Goal: Information Seeking & Learning: Find specific page/section

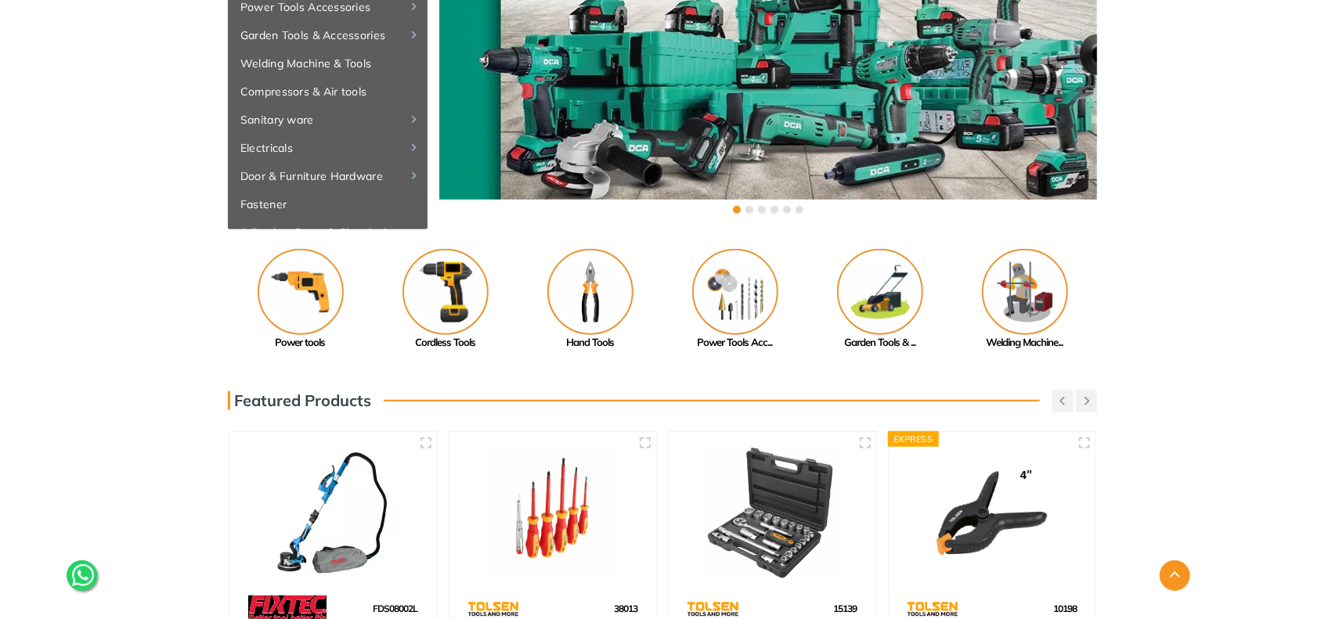
scroll to position [261, 0]
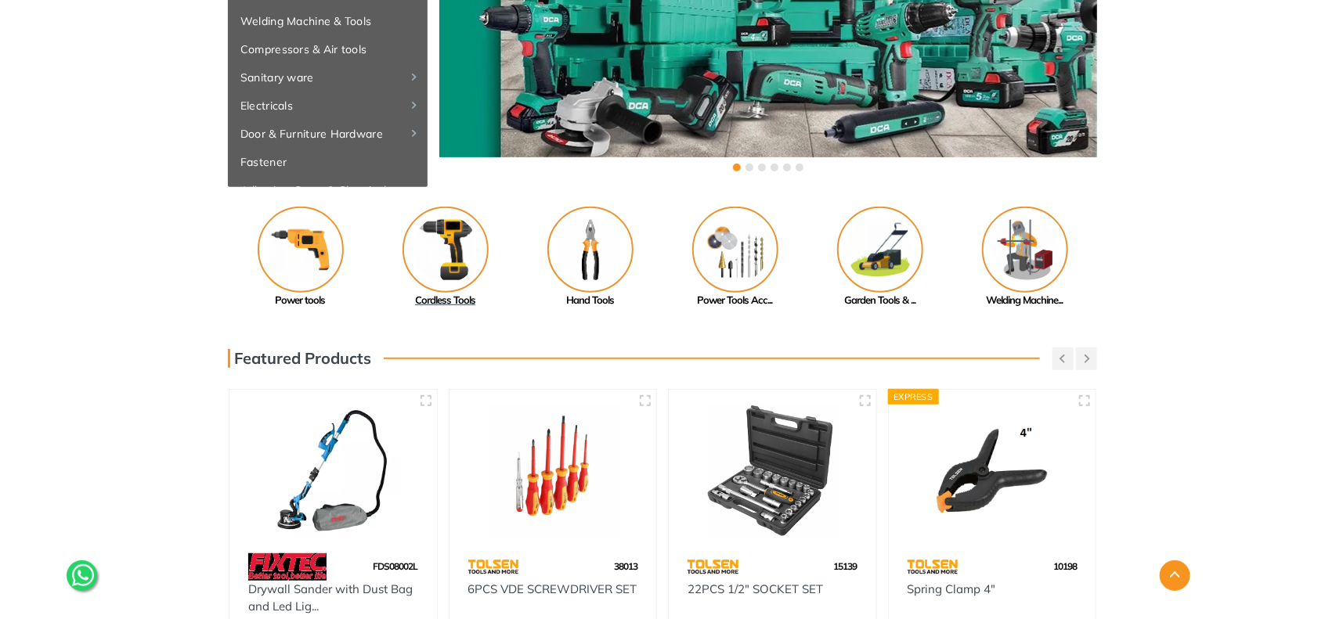
click at [451, 222] on img at bounding box center [446, 250] width 86 height 86
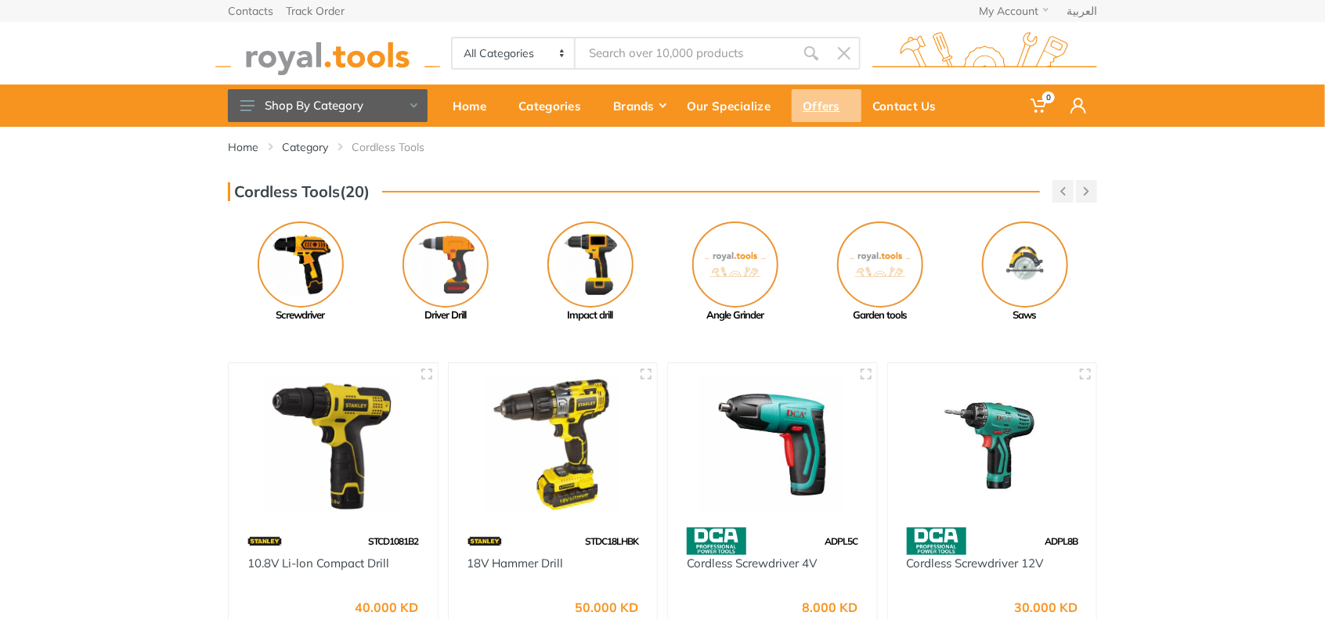
click at [824, 111] on div "Offers" at bounding box center [827, 105] width 70 height 33
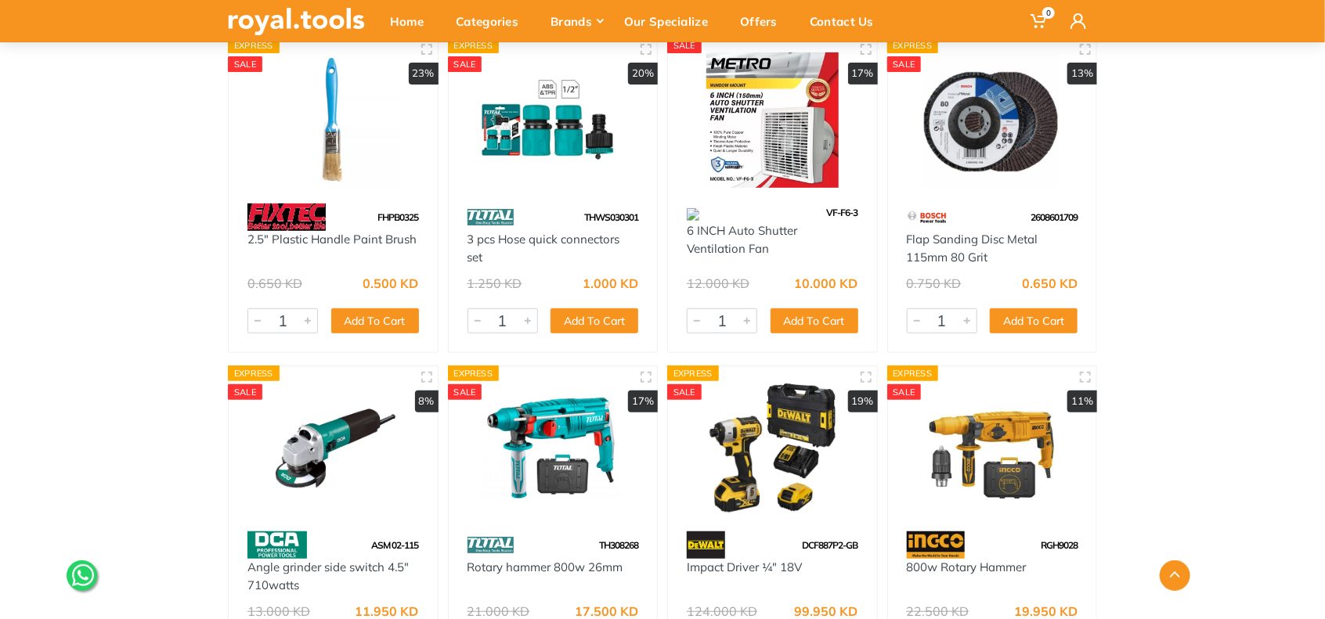
scroll to position [392, 0]
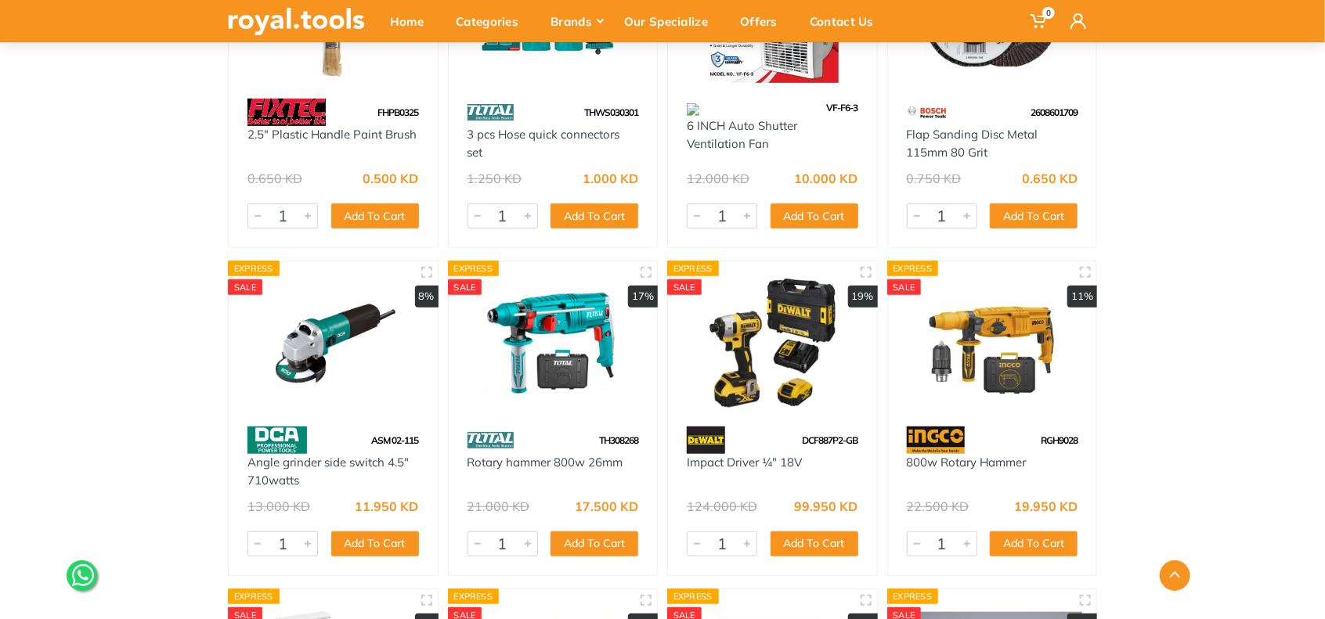
click at [811, 307] on img at bounding box center [772, 343] width 181 height 135
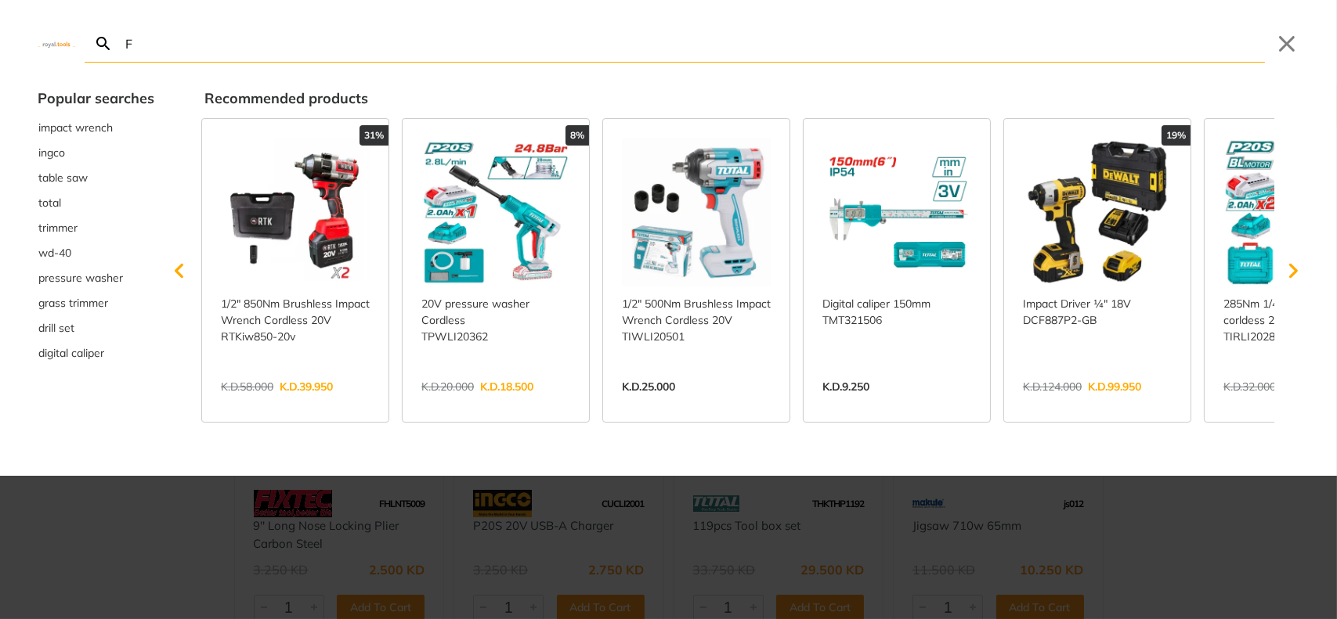
type input "F"
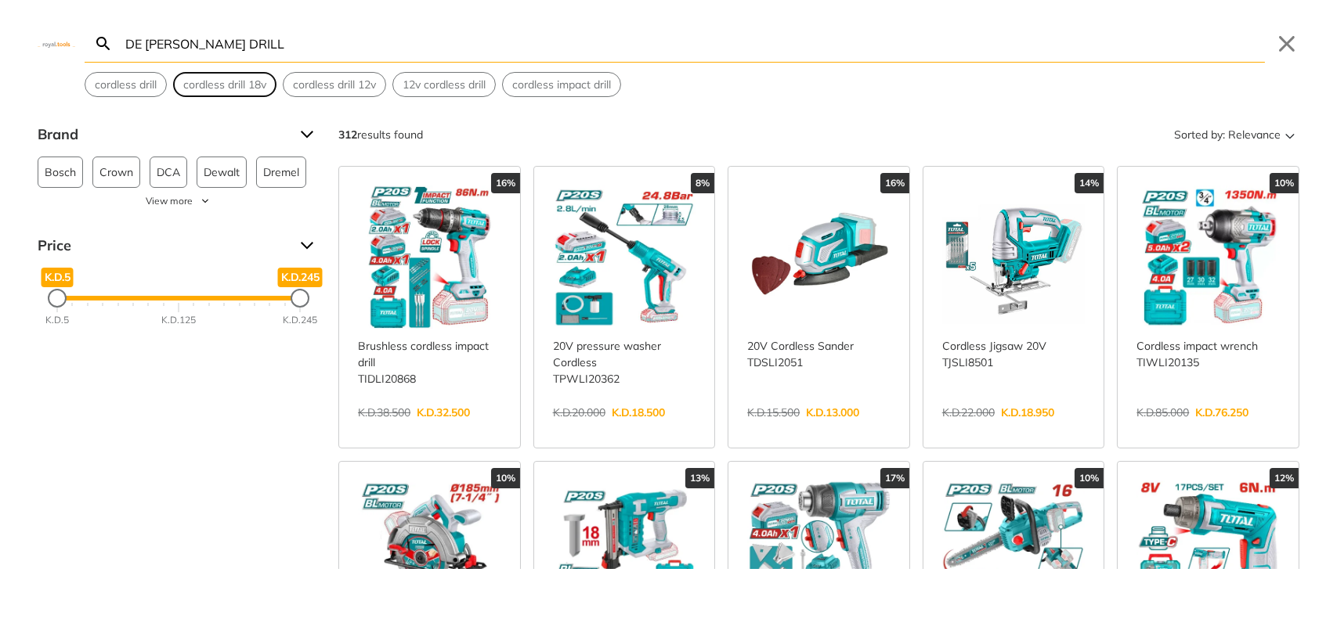
click at [252, 85] on span "cordless drill 18v" at bounding box center [224, 85] width 83 height 16
type input "cordless drill 18v"
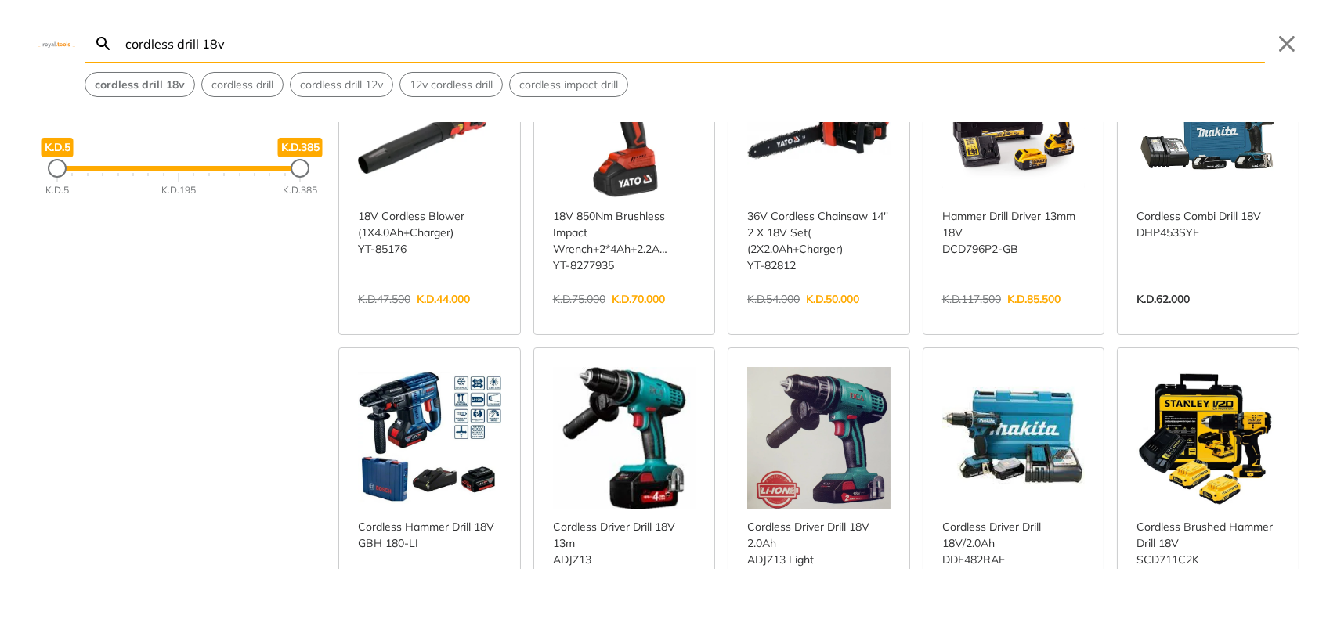
scroll to position [261, 0]
